Goal: Transaction & Acquisition: Purchase product/service

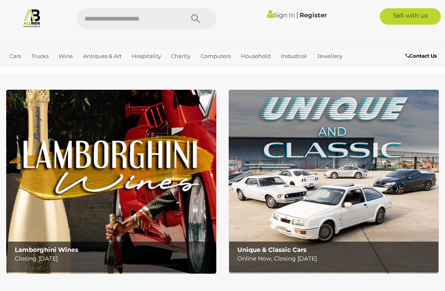
click at [143, 25] on input "text" at bounding box center [125, 18] width 99 height 21
type input "**********"
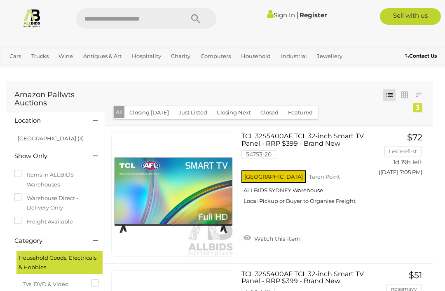
click at [142, 23] on input "text" at bounding box center [125, 18] width 99 height 21
type input "**********"
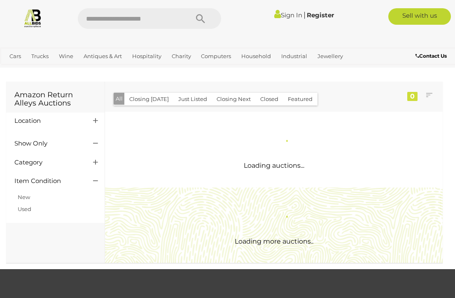
scroll to position [1, 0]
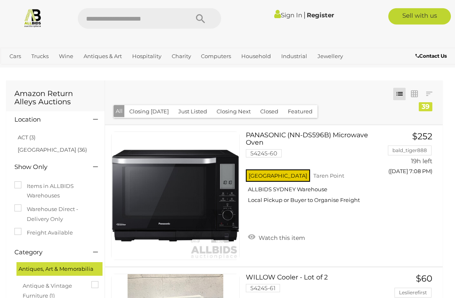
click at [33, 152] on link "NSW (36)" at bounding box center [52, 149] width 69 height 7
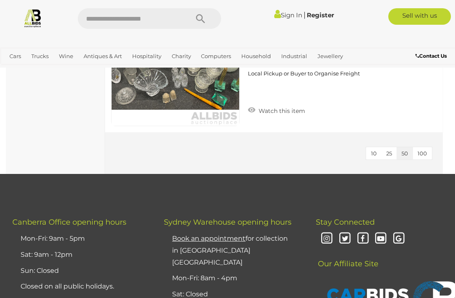
scroll to position [5105, 0]
click at [427, 150] on span "100" at bounding box center [421, 153] width 9 height 7
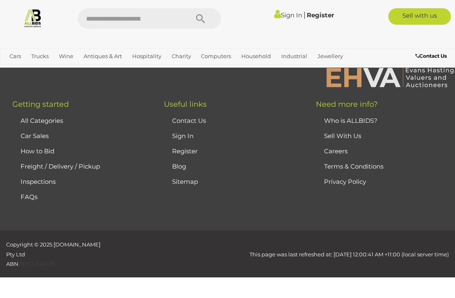
scroll to position [0, 0]
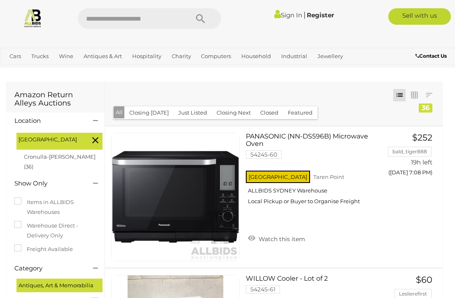
click at [155, 14] on input "text" at bounding box center [129, 18] width 103 height 21
type input "******"
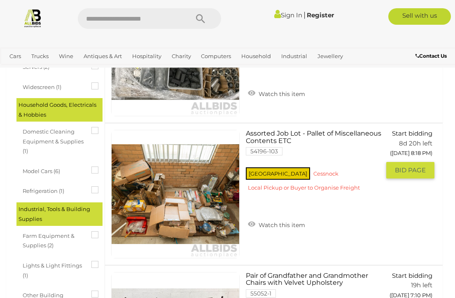
scroll to position [571, 2]
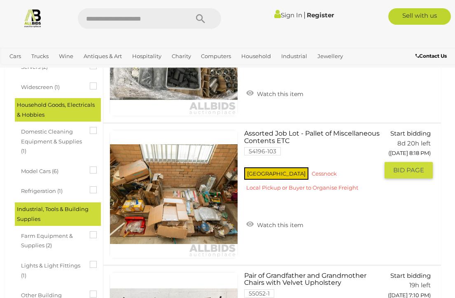
click at [190, 216] on img at bounding box center [174, 194] width 128 height 128
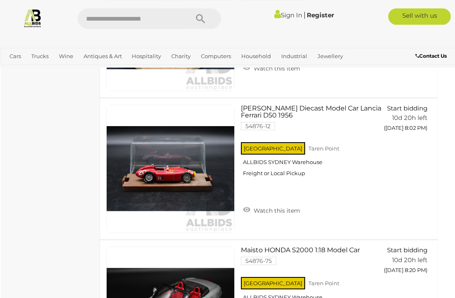
scroll to position [7416, 5]
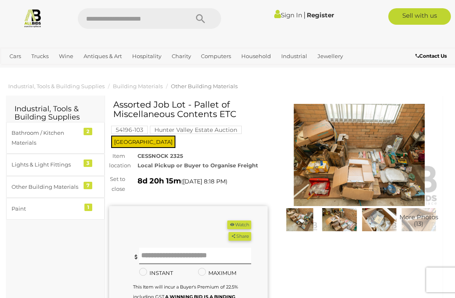
scroll to position [1, 0]
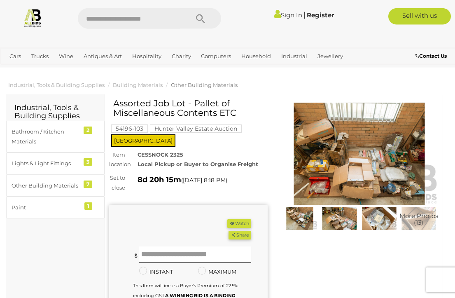
click at [376, 142] on img at bounding box center [359, 154] width 158 height 102
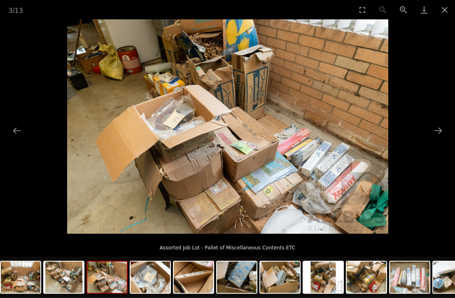
scroll to position [0, 7]
